Goal: Task Accomplishment & Management: Manage account settings

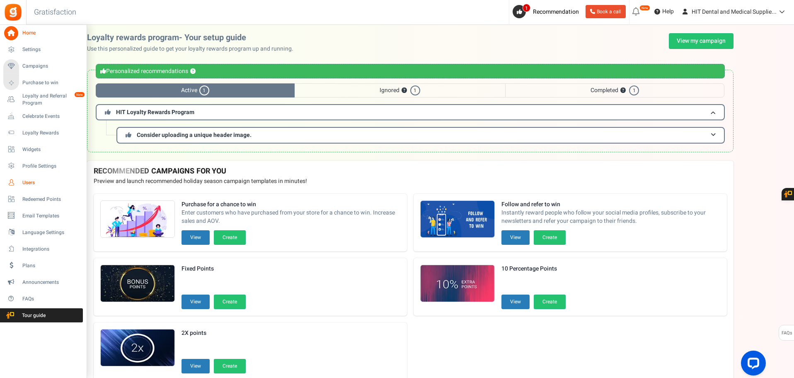
click at [36, 185] on span "Users" at bounding box center [51, 182] width 58 height 7
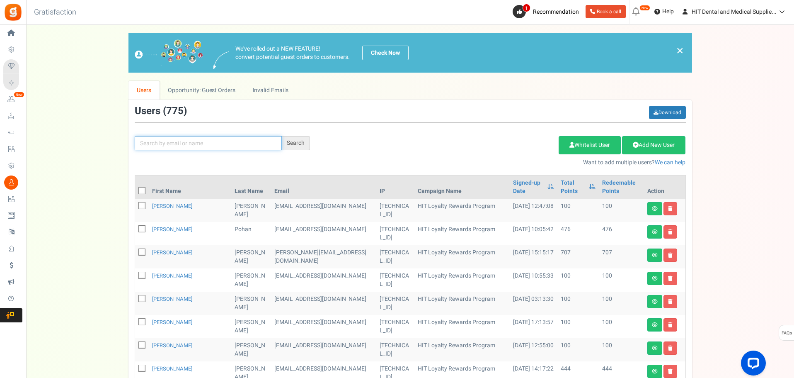
click at [193, 139] on input "text" at bounding box center [208, 143] width 147 height 14
paste input "[EMAIL_ADDRESS][DOMAIN_NAME]"
drag, startPoint x: 142, startPoint y: 143, endPoint x: 95, endPoint y: 145, distance: 46.9
click at [95, 145] on div "We've rolled out a NEW FEATURE! convert potential guest orders to customers. Ch…" at bounding box center [410, 362] width 752 height 659
type input "[EMAIL_ADDRESS][DOMAIN_NAME]"
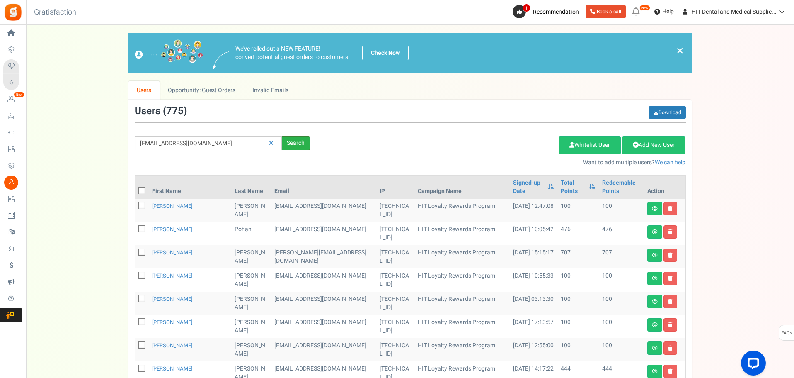
click at [301, 141] on div "Search" at bounding box center [296, 143] width 28 height 14
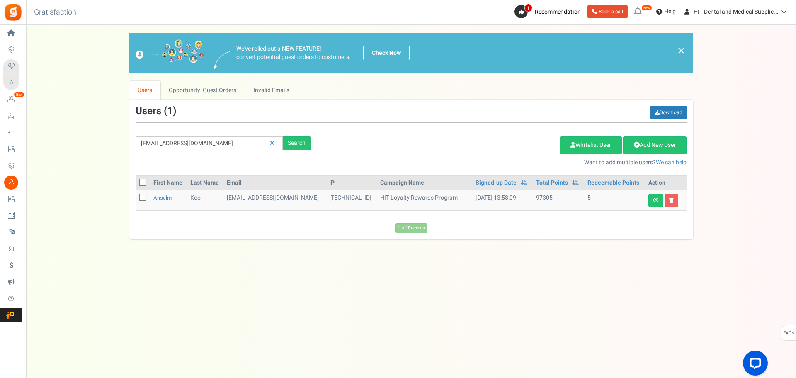
click at [148, 199] on td at bounding box center [143, 200] width 14 height 20
click at [153, 199] on link "Anselm" at bounding box center [162, 198] width 18 height 8
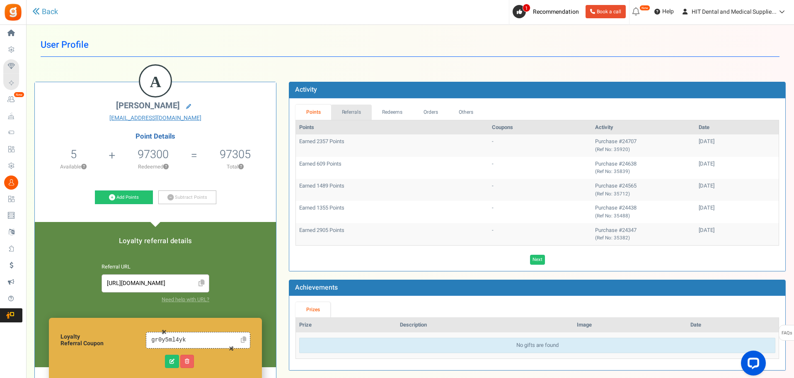
click at [368, 109] on link "Referrals" at bounding box center [351, 111] width 41 height 15
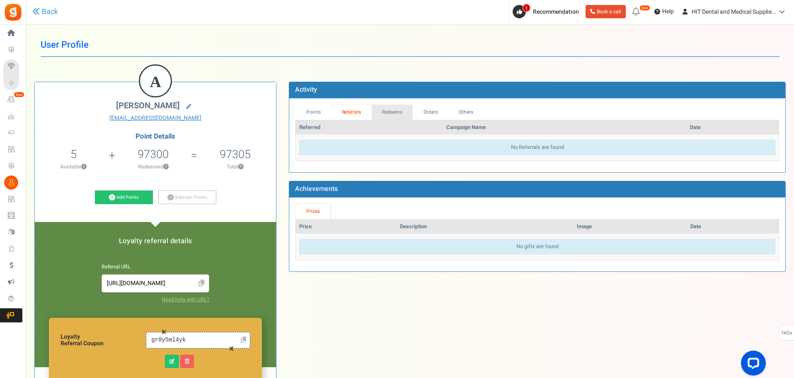
click at [392, 109] on link "Redeems" at bounding box center [392, 111] width 41 height 15
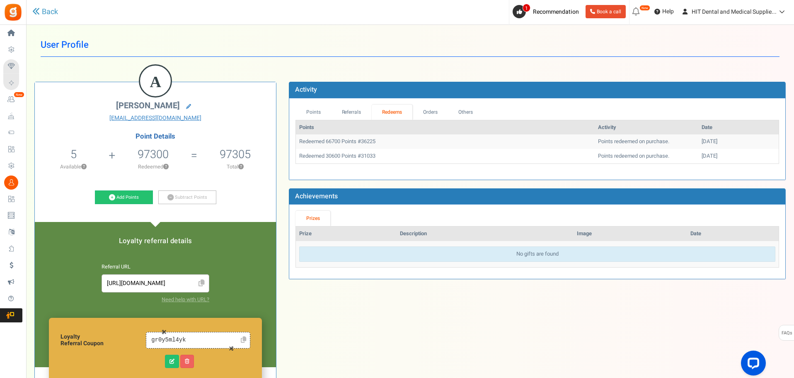
drag, startPoint x: 325, startPoint y: 153, endPoint x: 706, endPoint y: 160, distance: 381.6
click at [706, 160] on tr "Redeemed 30600 Points #31033 Points redeemed on purchase. [DATE]" at bounding box center [537, 156] width 483 height 15
click at [706, 160] on td "[DATE]" at bounding box center [739, 156] width 80 height 15
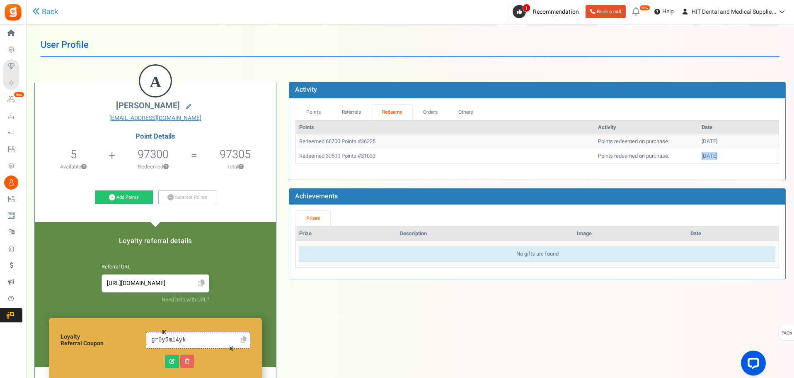
click at [706, 160] on td "[DATE]" at bounding box center [739, 156] width 80 height 15
click at [353, 163] on td "Redeemed 30600 Points #31033" at bounding box center [445, 156] width 299 height 15
drag, startPoint x: 343, startPoint y: 160, endPoint x: 328, endPoint y: 157, distance: 14.8
click at [328, 157] on td "Redeemed 30600 Points #31033" at bounding box center [445, 156] width 299 height 15
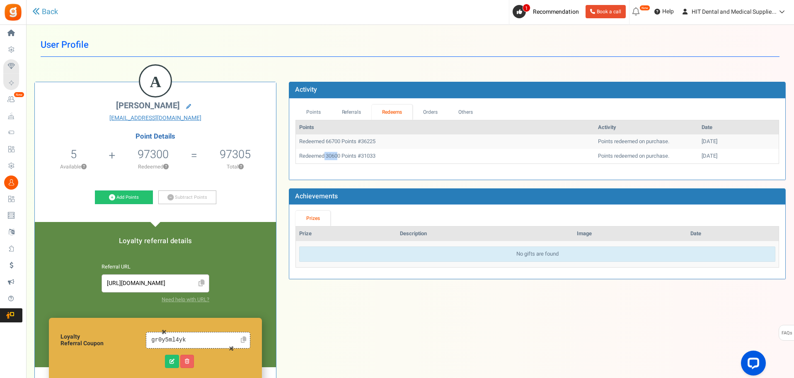
drag, startPoint x: 326, startPoint y: 155, endPoint x: 339, endPoint y: 155, distance: 13.3
click at [339, 155] on td "Redeemed 30600 Points #31033" at bounding box center [445, 156] width 299 height 15
click at [335, 143] on td "Redeemed 66700 Points #36225" at bounding box center [445, 141] width 299 height 15
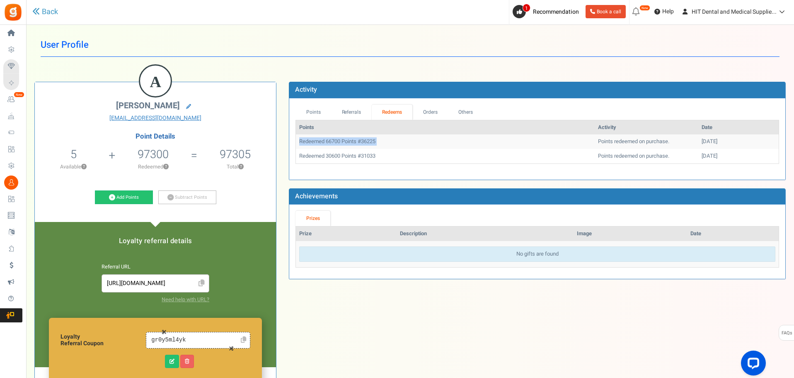
click at [336, 143] on td "Redeemed 66700 Points #36225" at bounding box center [445, 141] width 299 height 15
click at [445, 117] on link "Orders" at bounding box center [431, 111] width 36 height 15
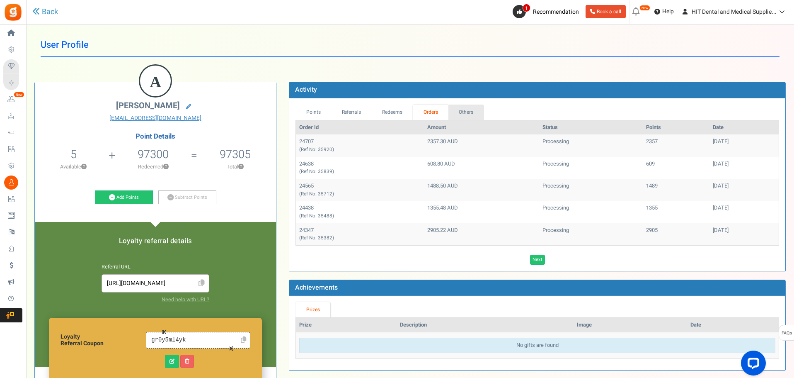
click at [466, 110] on link "Others" at bounding box center [467, 111] width 36 height 15
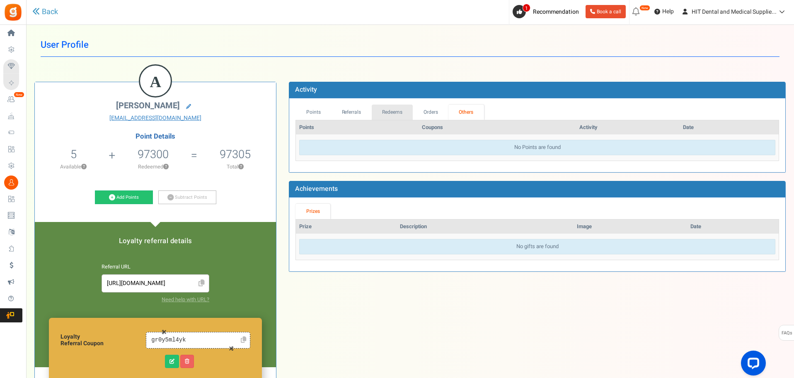
click at [372, 114] on link "Redeems" at bounding box center [392, 111] width 41 height 15
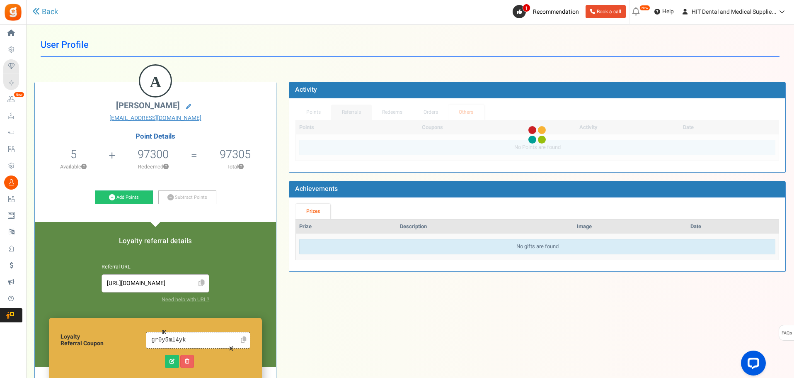
click at [341, 114] on link "Referrals" at bounding box center [351, 111] width 41 height 15
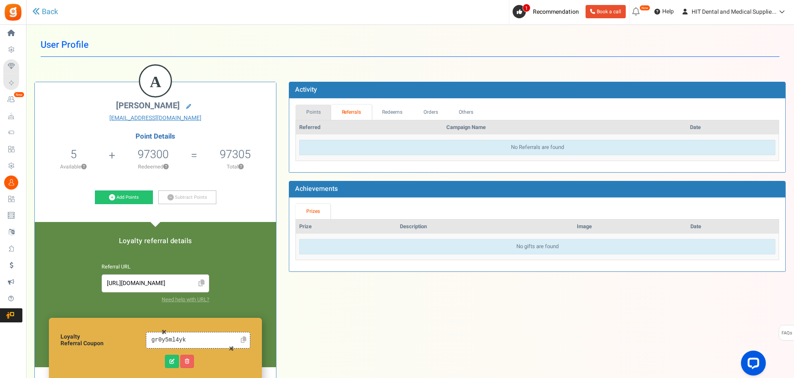
click at [316, 114] on link "Points" at bounding box center [314, 111] width 36 height 15
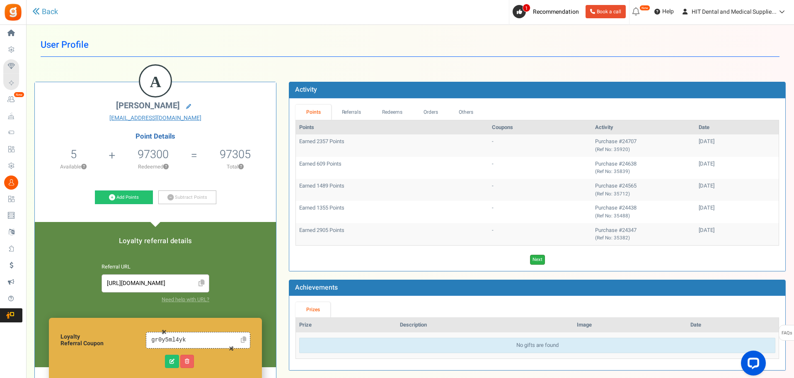
click at [542, 261] on link "Next" at bounding box center [537, 260] width 15 height 10
click at [542, 261] on div "Previous Next Loading..." at bounding box center [537, 260] width 496 height 10
click at [548, 261] on link "Next" at bounding box center [549, 260] width 15 height 10
click at [551, 260] on link "Next" at bounding box center [549, 260] width 15 height 10
click at [551, 261] on link "Next" at bounding box center [549, 260] width 15 height 10
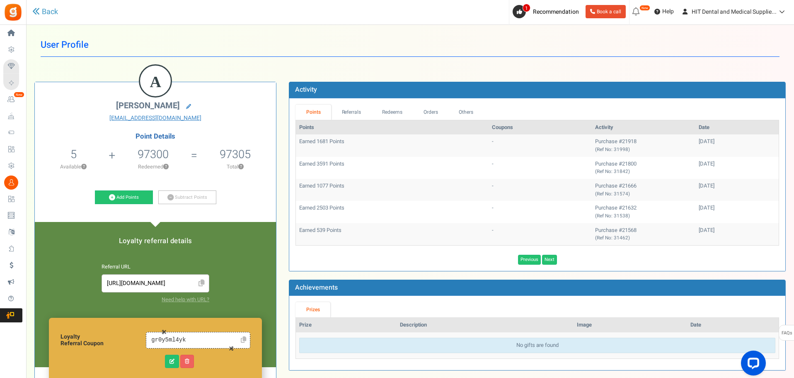
click at [0, 0] on div at bounding box center [0, 0] width 0 height 0
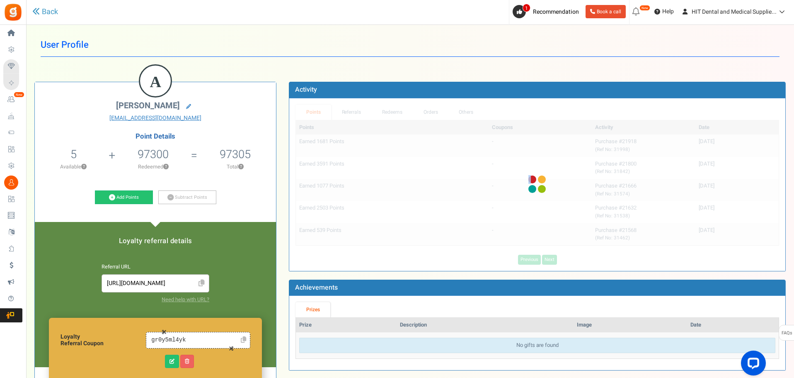
click at [551, 261] on div at bounding box center [537, 184] width 496 height 172
click at [551, 261] on div "Points Coupons Activity Date Earned 850 Points - Purchase #21459 (Ref No: 31323…" at bounding box center [538, 192] width 484 height 145
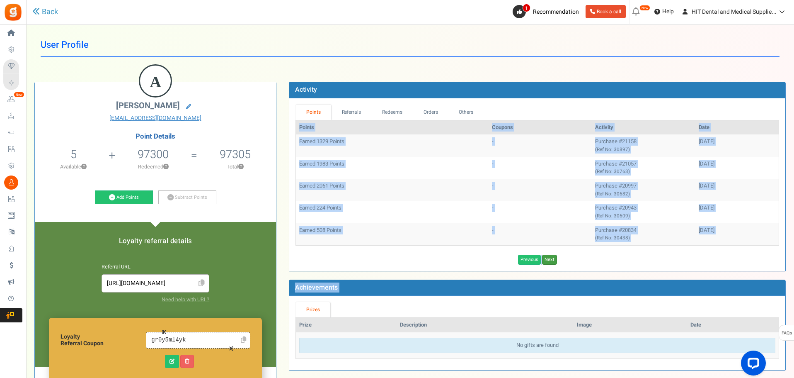
click at [551, 261] on link "Next" at bounding box center [549, 260] width 15 height 10
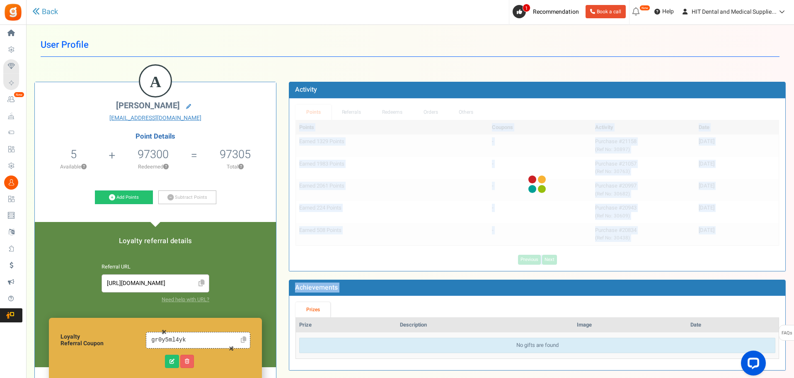
click at [551, 261] on div at bounding box center [537, 184] width 496 height 172
click at [551, 261] on div "Points Referrals Redeems Orders Others Points Coupons Activity Date Earned 1329…" at bounding box center [537, 184] width 496 height 172
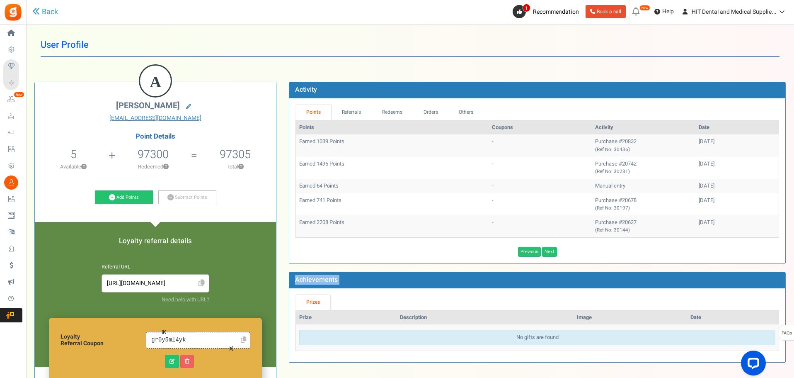
click at [551, 261] on div "Points Referrals Redeems Orders Others Points Coupons Activity Date Earned 1039…" at bounding box center [537, 180] width 496 height 165
click at [552, 253] on link "Next" at bounding box center [549, 252] width 15 height 10
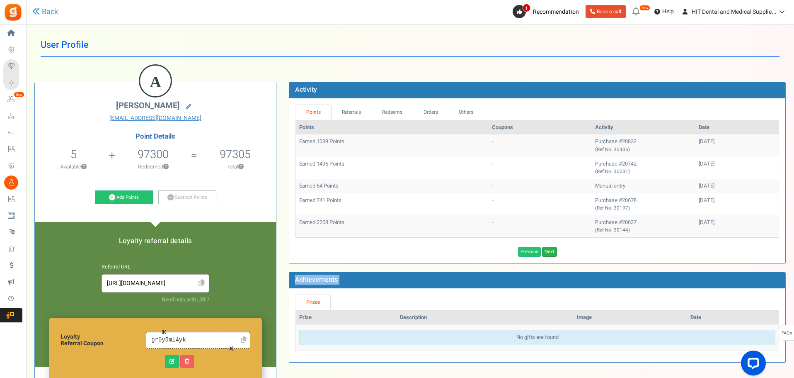
click at [0, 0] on div at bounding box center [0, 0] width 0 height 0
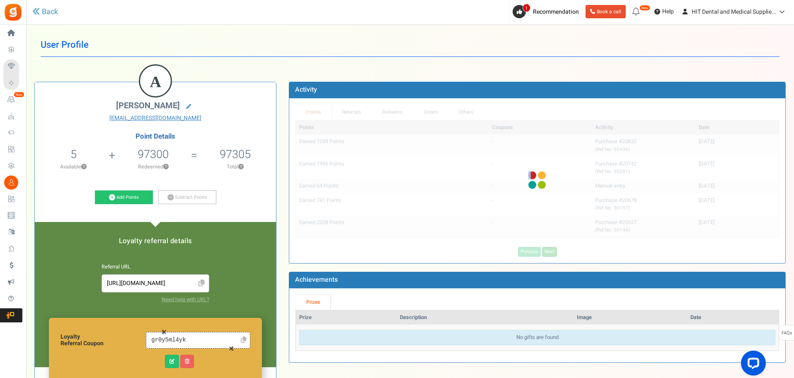
click at [552, 253] on div "Points Coupons Activity Date Earned 1039 Points - Purchase #20832 (Ref No: 3043…" at bounding box center [538, 188] width 484 height 137
click at [552, 253] on div at bounding box center [537, 180] width 496 height 165
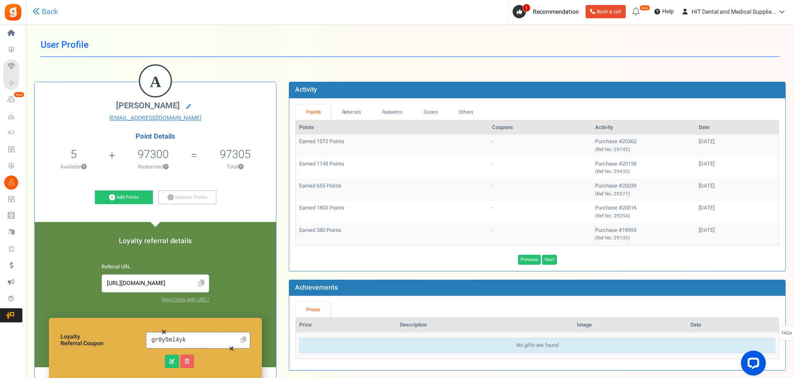
click at [552, 253] on div "Points Coupons Activity Date Earned 1572 Points - Purchase #20362 (Ref No: 2974…" at bounding box center [538, 192] width 484 height 145
click at [223, 155] on h5 "97305" at bounding box center [235, 154] width 31 height 12
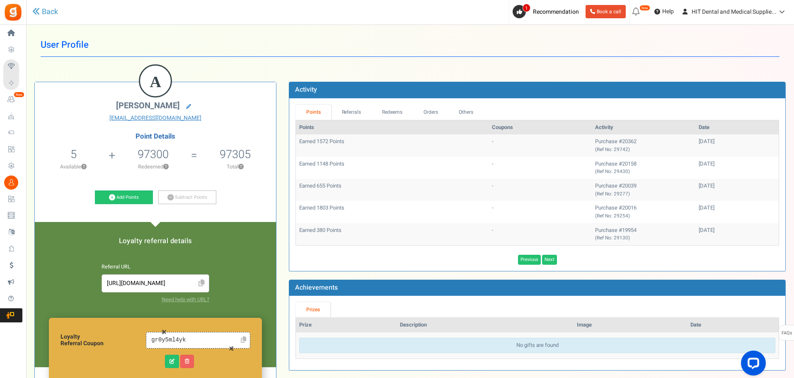
click at [233, 138] on h4 "Point Details" at bounding box center [155, 136] width 241 height 7
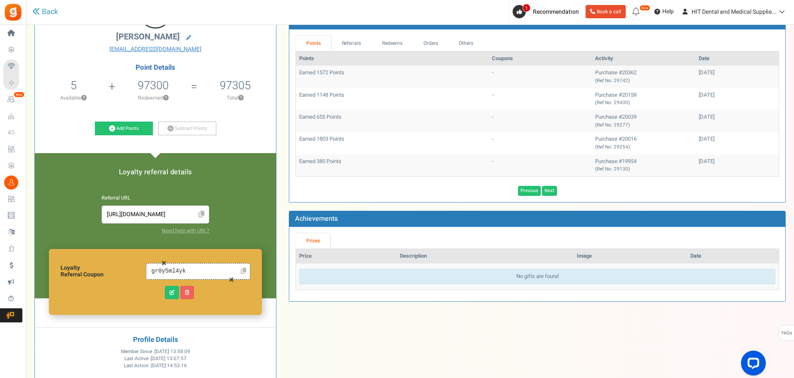
scroll to position [214, 0]
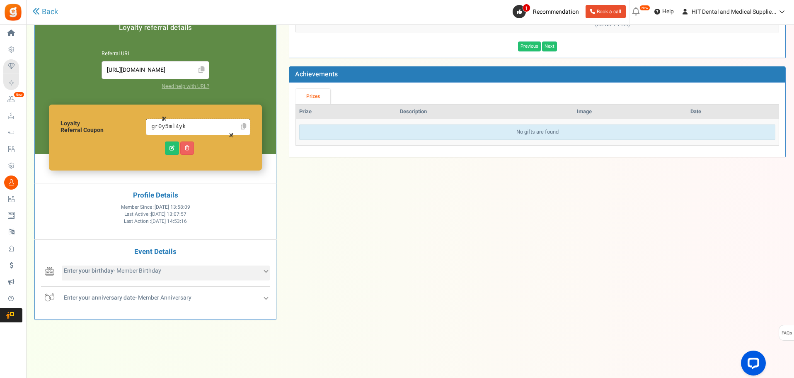
click at [253, 279] on div "Enter your birthday - Member Birthday" at bounding box center [166, 272] width 208 height 15
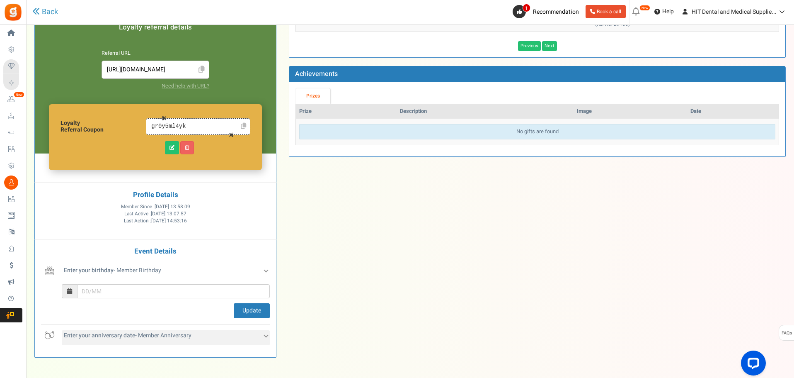
click at [249, 330] on div "Enter your anniversary date - Member Anniversary" at bounding box center [166, 337] width 208 height 15
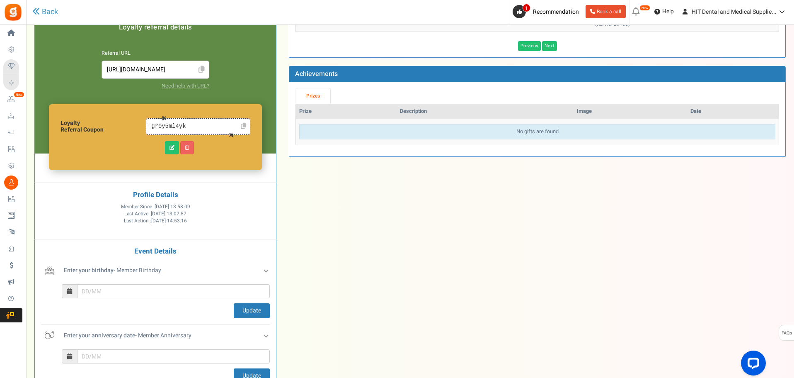
scroll to position [290, 0]
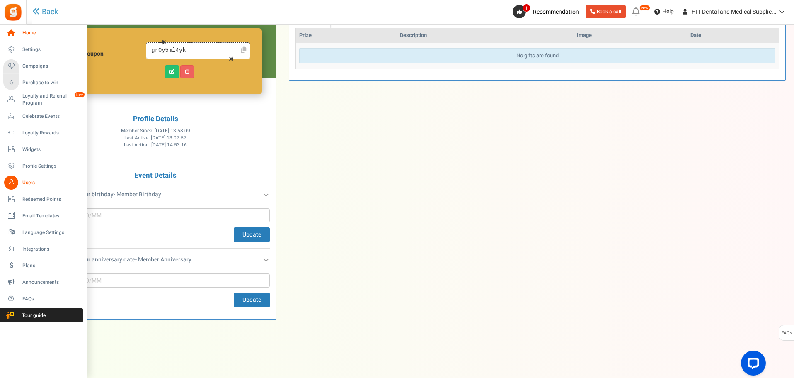
click at [32, 31] on span "Home" at bounding box center [51, 32] width 58 height 7
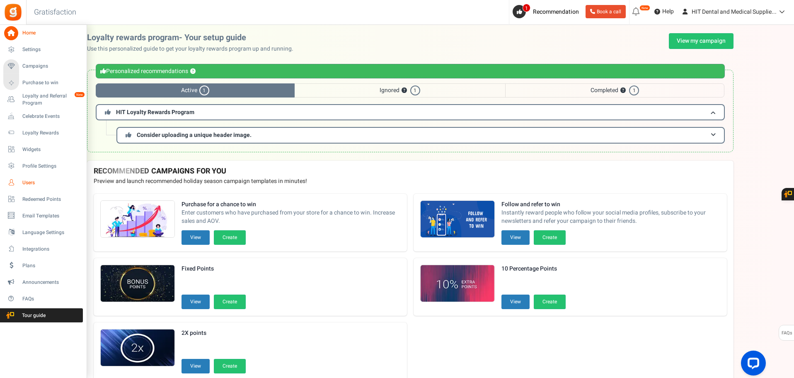
click at [22, 181] on link "Users" at bounding box center [43, 182] width 80 height 14
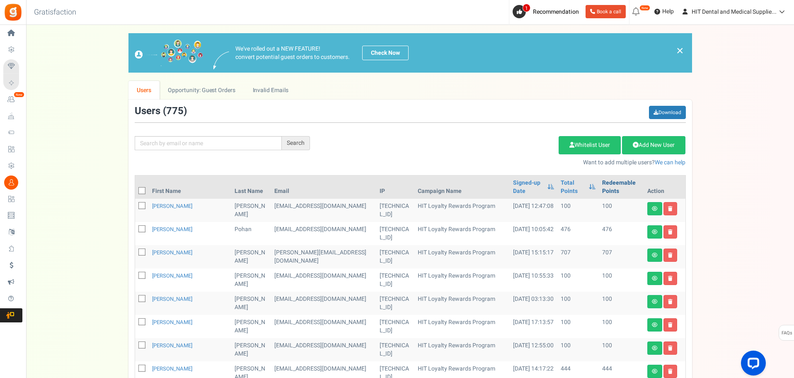
click at [602, 189] on link "Redeemable Points" at bounding box center [621, 187] width 39 height 17
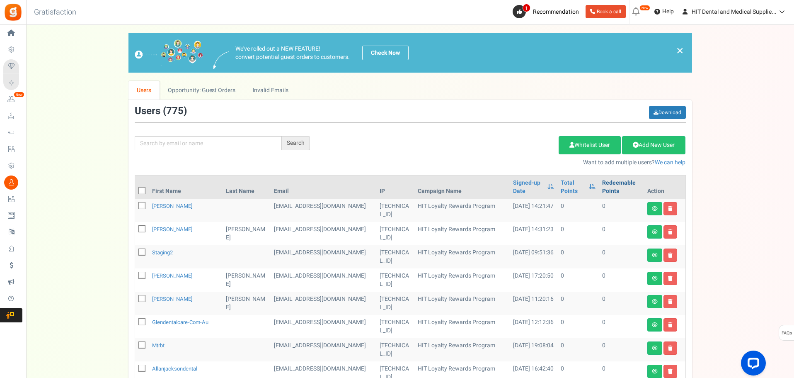
click at [616, 180] on link "Redeemable Points" at bounding box center [621, 187] width 39 height 17
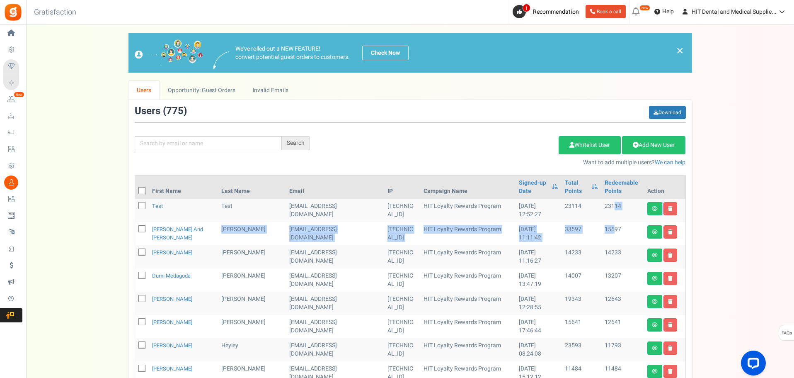
drag, startPoint x: 612, startPoint y: 207, endPoint x: 610, endPoint y: 233, distance: 26.6
click at [610, 233] on td "15597" at bounding box center [623, 233] width 43 height 23
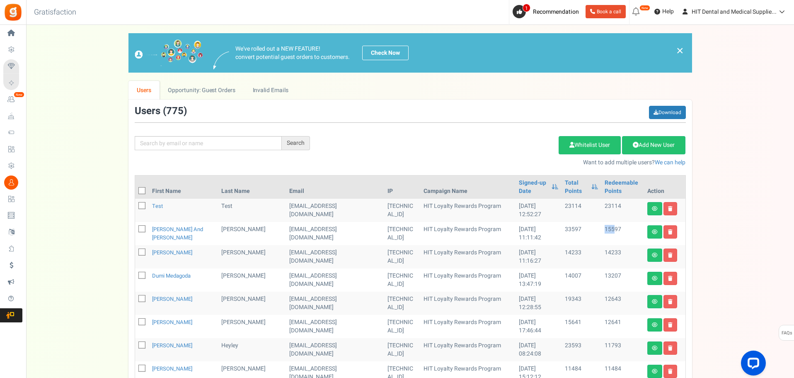
drag, startPoint x: 610, startPoint y: 229, endPoint x: 595, endPoint y: 231, distance: 15.4
click at [595, 231] on tr "[PERSON_NAME] and [PERSON_NAME] [PERSON_NAME] [EMAIL_ADDRESS][DOMAIN_NAME] [TEC…" at bounding box center [410, 233] width 551 height 23
click at [425, 125] on div "Search Add Etsy Order Delete Selected Users Import Users Spam Protection Subtra…" at bounding box center [411, 136] width 564 height 61
click at [372, 48] on link "Check Now" at bounding box center [385, 53] width 46 height 15
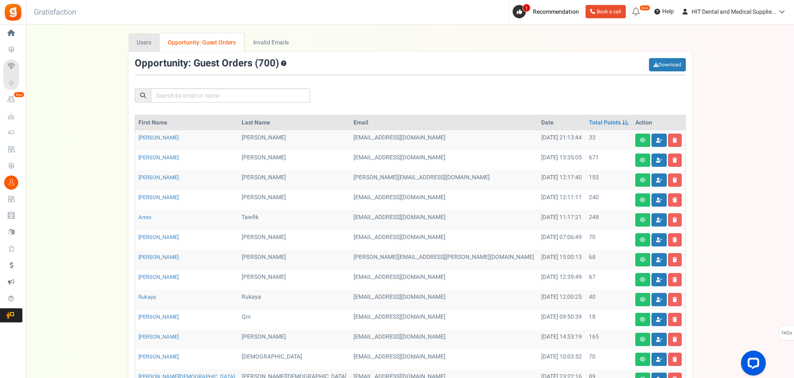
click at [141, 39] on link "Users" at bounding box center [145, 42] width 32 height 19
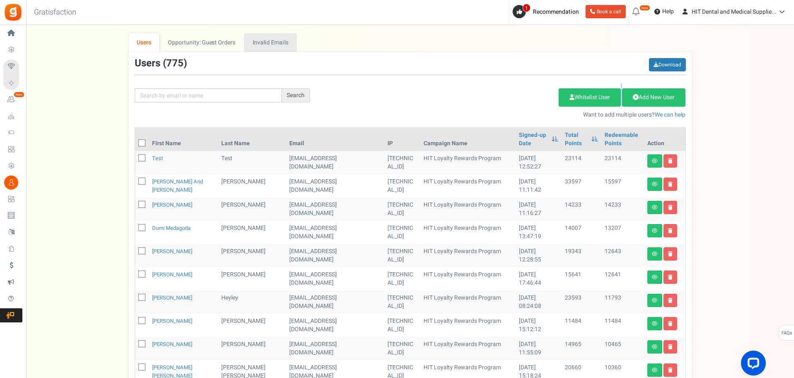
click at [282, 39] on link "Invalid Emails" at bounding box center [270, 42] width 53 height 19
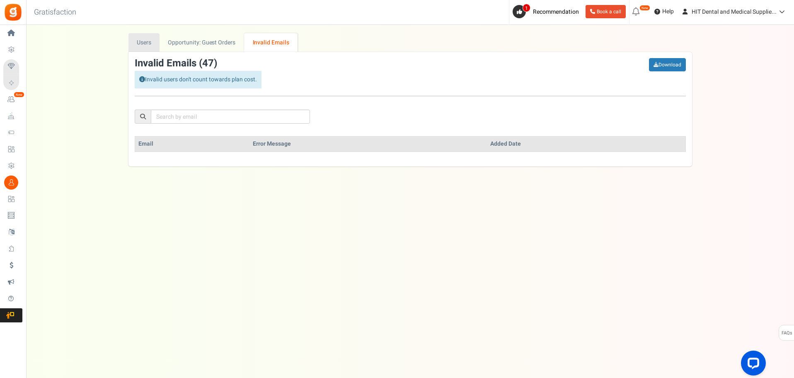
click at [147, 44] on link "Users" at bounding box center [145, 42] width 32 height 19
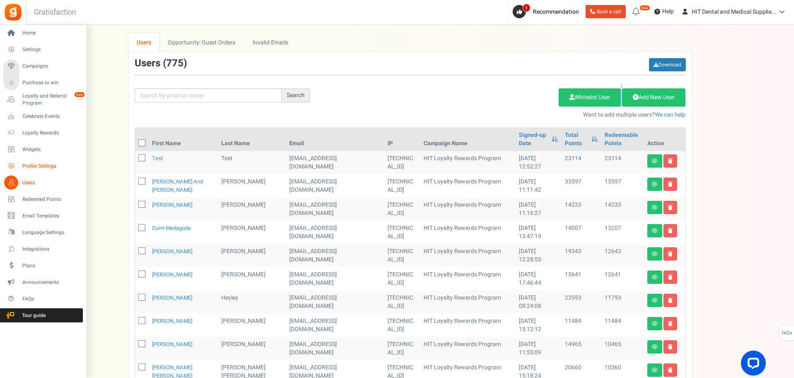
click at [19, 168] on link "Profile Settings" at bounding box center [43, 166] width 80 height 14
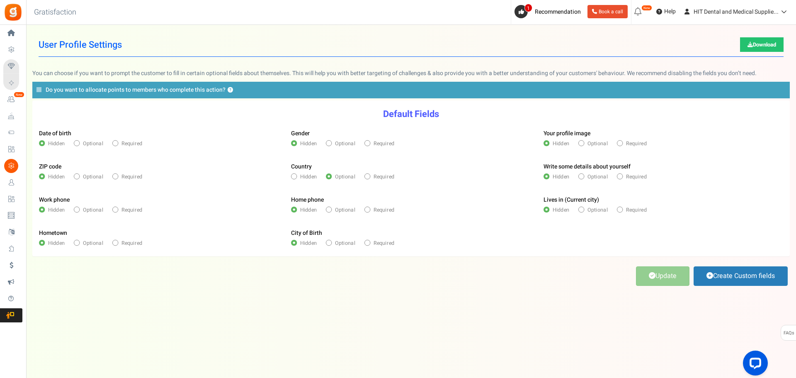
click at [203, 298] on div "Under maintenance we will be back soon We apologize for any inconvenience. The …" at bounding box center [411, 172] width 770 height 295
